Goal: Communication & Community: Answer question/provide support

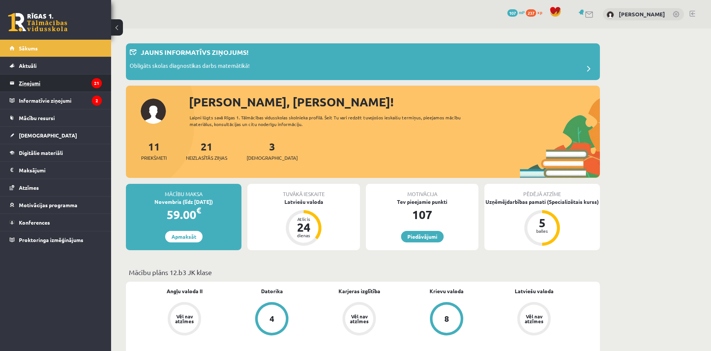
click at [60, 80] on legend "Ziņojumi 21" at bounding box center [60, 82] width 83 height 17
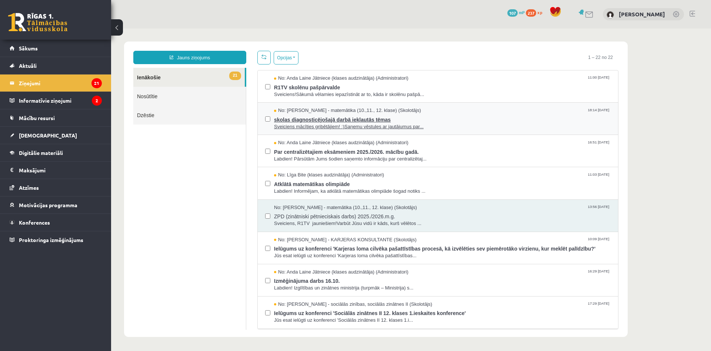
click at [289, 123] on span "Sveiciens mācīties gribētājiem! :)Saņemu vēstules ar jautājumus par..." at bounding box center [442, 126] width 337 height 7
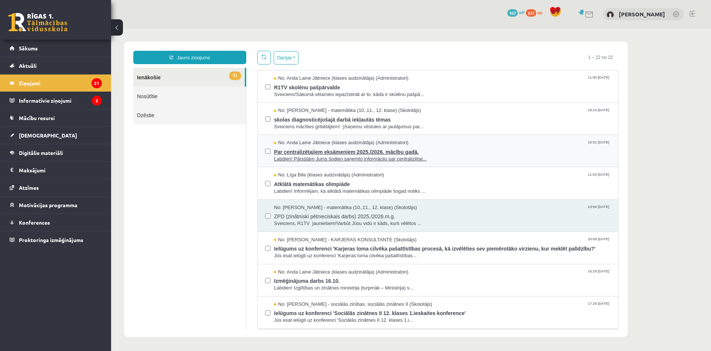
click at [299, 152] on span "Par centralizētajiem eksāmeniem 2025./2026. mācību gadā." at bounding box center [442, 150] width 337 height 9
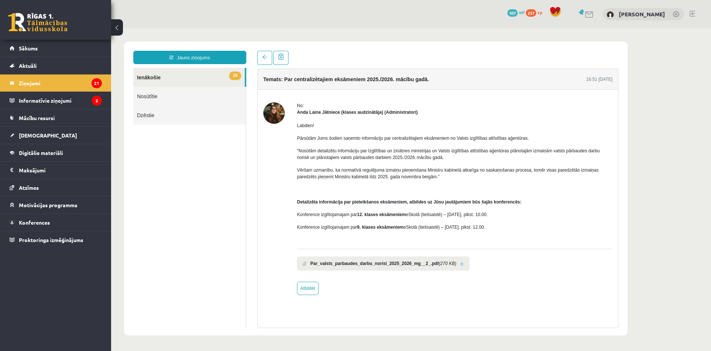
click at [290, 152] on div "No: Anda Laine Jātniece (klases audzinātāja) (Administratori) Labdien! Pārsūtām…" at bounding box center [437, 198] width 349 height 193
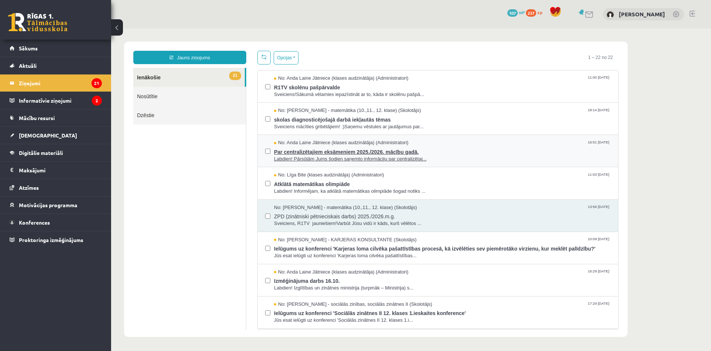
click at [318, 142] on span "No: Anda Laine Jātniece (klases audzinātāja) (Administratori)" at bounding box center [341, 142] width 134 height 7
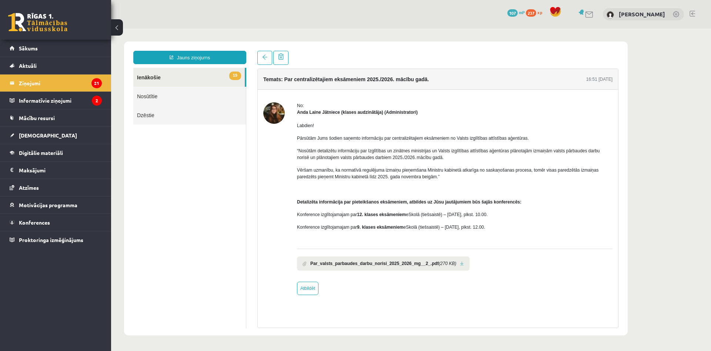
click at [287, 156] on div "No: Anda Laine Jātniece (klases audzinātāja) (Administratori) Labdien! Pārsūtām…" at bounding box center [437, 198] width 349 height 193
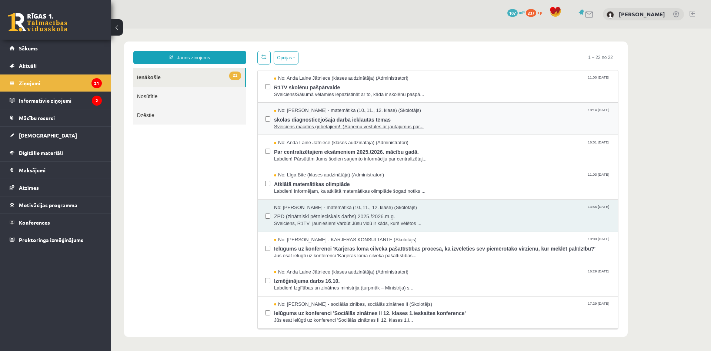
click at [302, 118] on span "skolas diagnosticējošajā darbā iekļautās tēmas" at bounding box center [442, 118] width 337 height 9
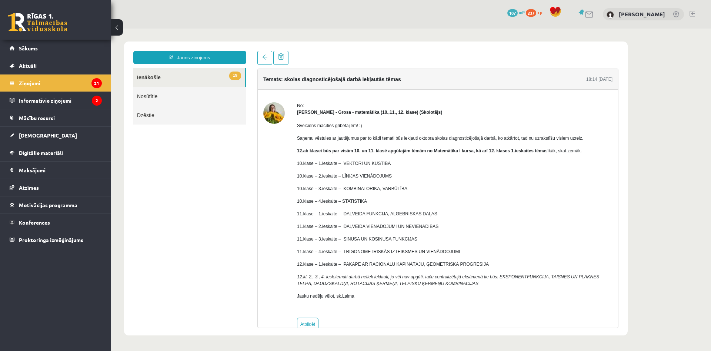
scroll to position [16, 0]
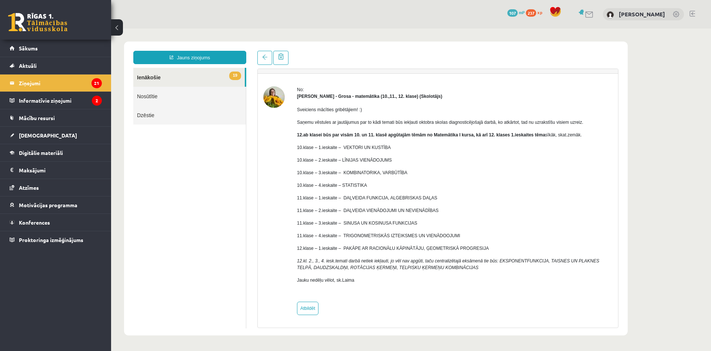
click at [285, 178] on div "No: Laima Tukāne - Grosa - matemātika (10.,11., 12. klase) (Skolotājs) Sveicien…" at bounding box center [437, 200] width 349 height 228
click at [282, 178] on div at bounding box center [273, 200] width 21 height 228
click at [284, 176] on div at bounding box center [273, 200] width 21 height 228
click at [291, 171] on div "No: Laima Tukāne - Grosa - matemātika (10.,11., 12. klase) (Skolotājs) Sveicien…" at bounding box center [437, 200] width 349 height 228
click at [300, 184] on div "No: Laima Tukāne - Grosa - matemātika (10.,11., 12. klase) (Skolotājs) Sveicien…" at bounding box center [437, 200] width 349 height 228
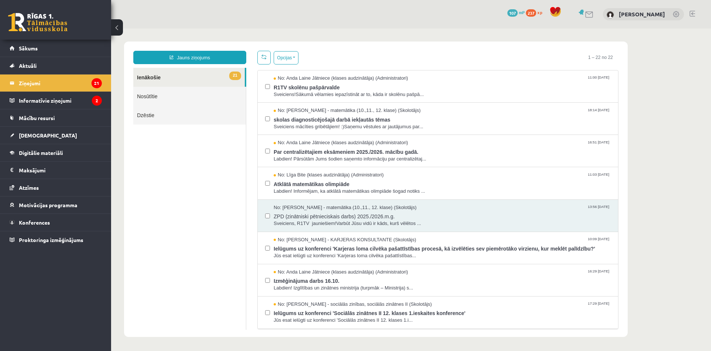
scroll to position [0, 0]
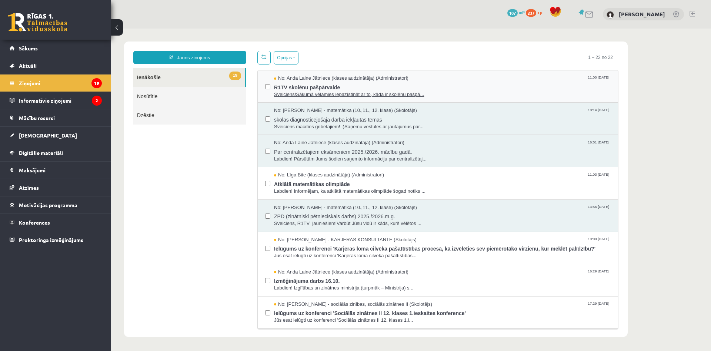
click at [287, 86] on span "R1TV skolēnu pašpārvalde" at bounding box center [442, 86] width 337 height 9
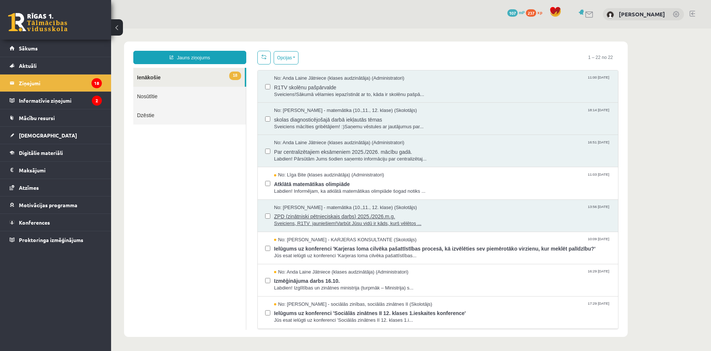
click at [338, 209] on span "No: [PERSON_NAME] - matemātika (10.,11., 12. klase) (Skolotājs)" at bounding box center [345, 207] width 143 height 7
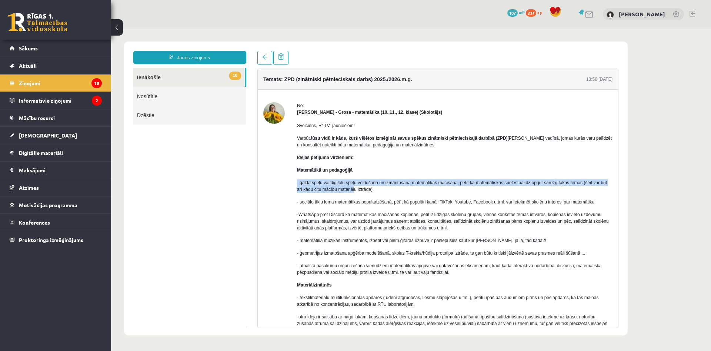
drag, startPoint x: 303, startPoint y: 183, endPoint x: 355, endPoint y: 192, distance: 53.0
click at [355, 192] on div "No: Laima Tukāne - Grosa - matemātika (10.,11., 12. klase) (Skolotājs) Sveicien…" at bounding box center [437, 271] width 349 height 339
click at [375, 194] on div "Sveiciens, R1TV jauniešiem! Varbūt Jūsu vidū ir kāds, kurš vēlētos izmēģināt sa…" at bounding box center [454, 269] width 315 height 307
